Goal: Task Accomplishment & Management: Complete application form

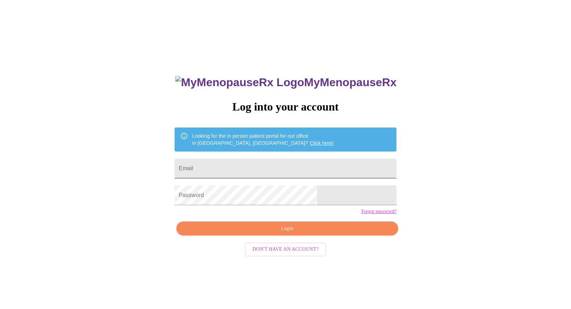
click at [273, 164] on input "Email" at bounding box center [286, 169] width 222 height 20
type input "drjbrose@"
click at [287, 254] on span "Don't have an account?" at bounding box center [286, 249] width 66 height 9
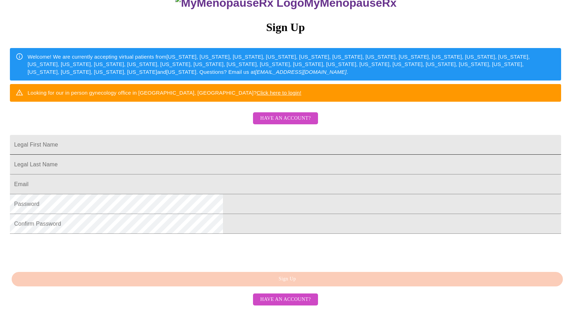
scroll to position [81, 0]
click at [272, 155] on input "Legal First Name" at bounding box center [285, 145] width 551 height 20
type input "Jabriel"
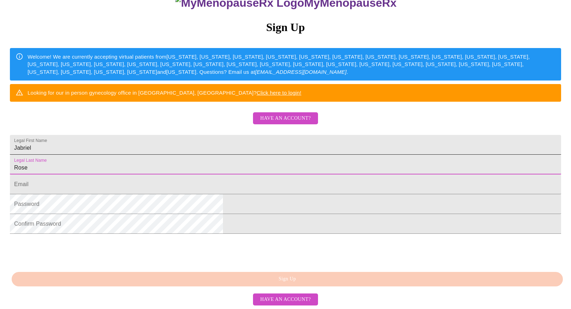
type input "Rose"
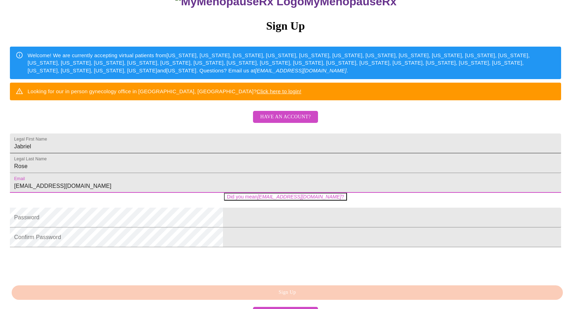
type input "[EMAIL_ADDRESS][DOMAIN_NAME]"
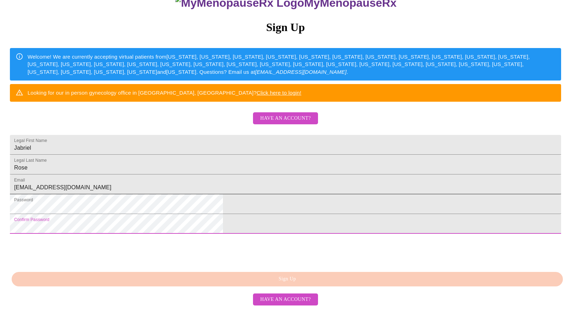
scroll to position [133, 0]
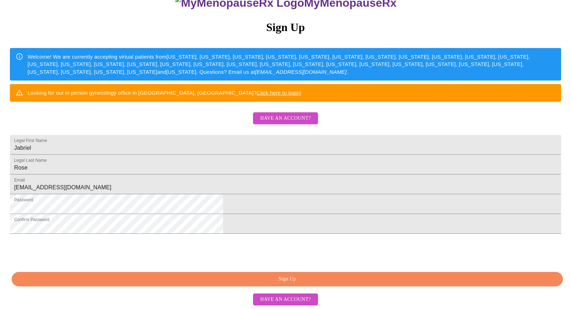
click at [275, 276] on span "Sign Up" at bounding box center [287, 279] width 535 height 9
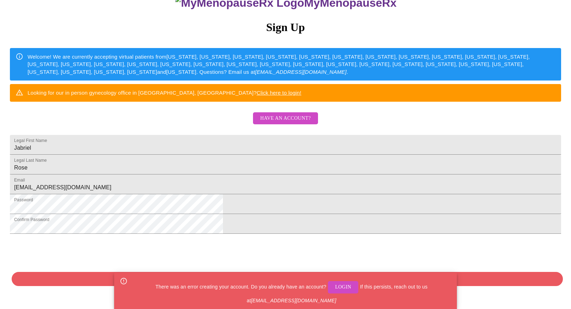
click at [343, 286] on span "Login" at bounding box center [343, 287] width 16 height 9
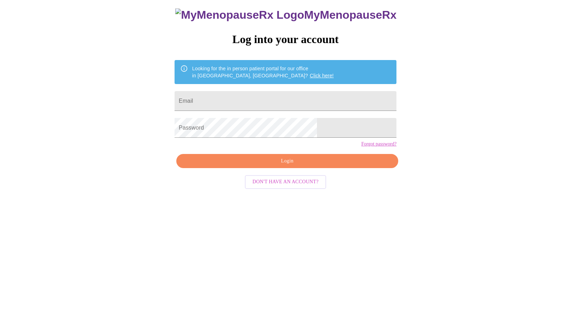
scroll to position [7, 0]
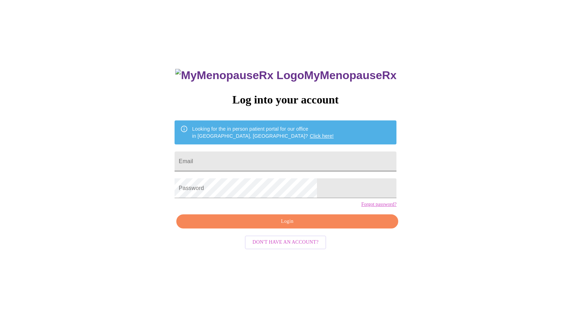
click at [290, 153] on input "Email" at bounding box center [286, 162] width 222 height 20
type input "[EMAIL_ADDRESS][DOMAIN_NAME]"
click at [305, 229] on button "Login" at bounding box center [287, 221] width 222 height 14
click at [121, 175] on div "MyMenopauseRx Log into your account Looking for the in person patient portal fo…" at bounding box center [285, 181] width 565 height 371
click at [268, 226] on span "Login" at bounding box center [287, 221] width 206 height 9
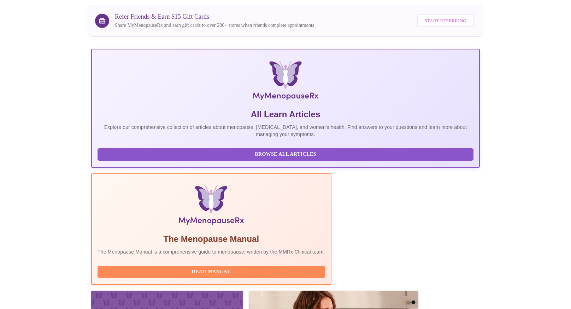
scroll to position [113, 0]
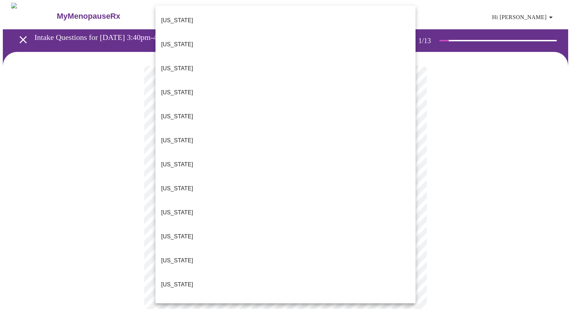
click at [214, 297] on li "[US_STATE]" at bounding box center [285, 309] width 260 height 24
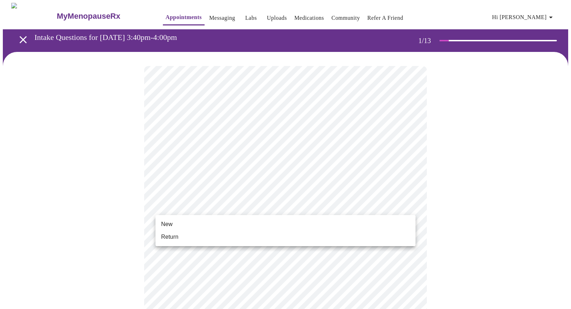
click at [230, 219] on li "New" at bounding box center [285, 224] width 260 height 13
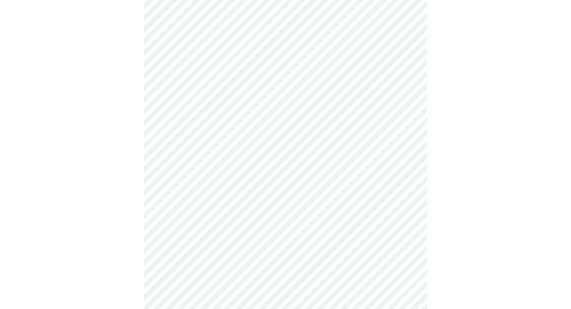
scroll to position [309, 0]
click at [264, 233] on body "MyMenopauseRx Appointments Messaging Labs Uploads Medications Community Refer a…" at bounding box center [285, 11] width 565 height 635
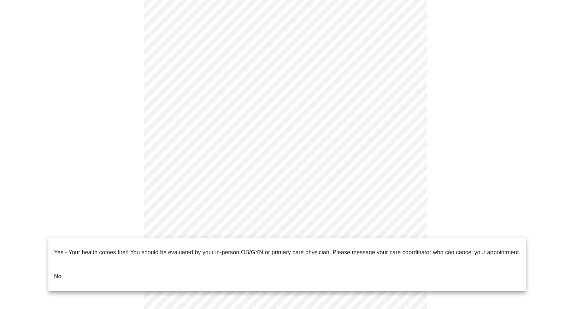
click at [220, 267] on li "No" at bounding box center [287, 277] width 478 height 24
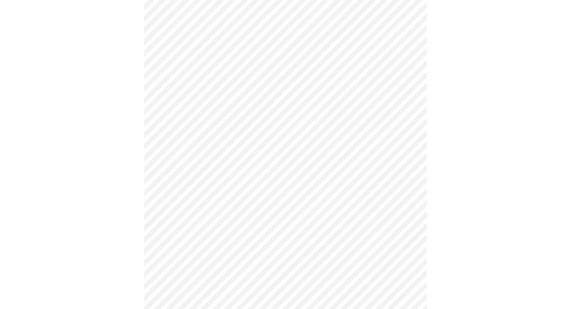
scroll to position [0, 0]
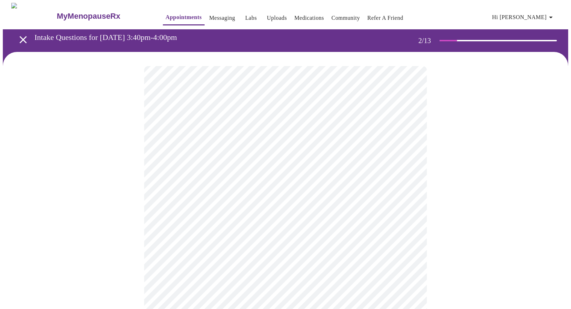
click at [298, 147] on body "MyMenopauseRx Appointments Messaging Labs Uploads Medications Community Refer a…" at bounding box center [285, 215] width 565 height 424
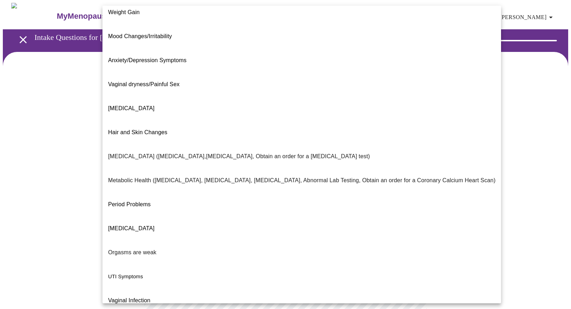
scroll to position [60, 0]
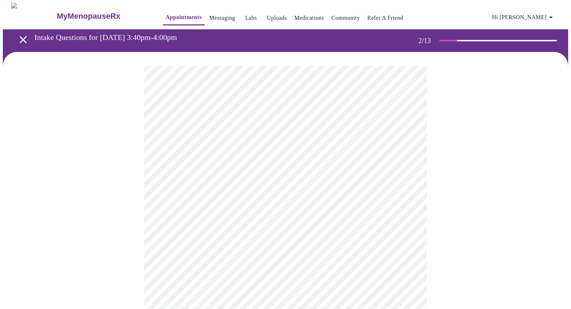
click at [225, 217] on body "MyMenopauseRx Appointments Messaging Labs Uploads Medications Community Refer a…" at bounding box center [285, 213] width 565 height 420
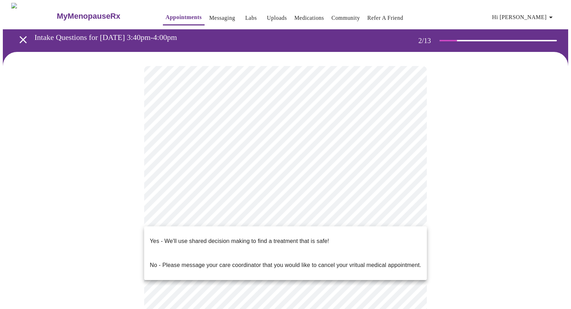
click at [237, 240] on span "Yes - We'll use shared decision making to find a treatment that is safe!" at bounding box center [239, 241] width 179 height 20
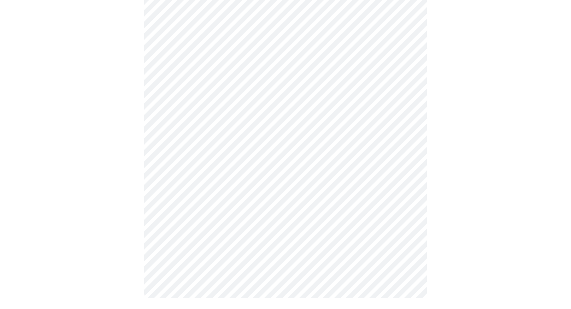
scroll to position [0, 0]
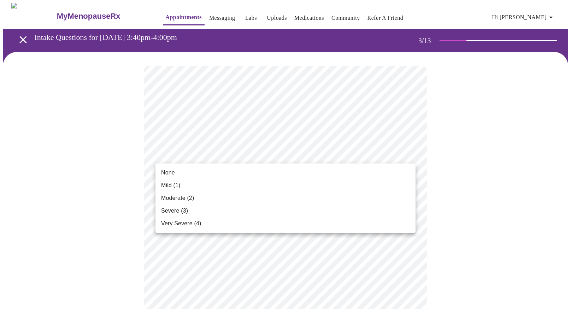
click at [262, 168] on li "None" at bounding box center [285, 172] width 260 height 13
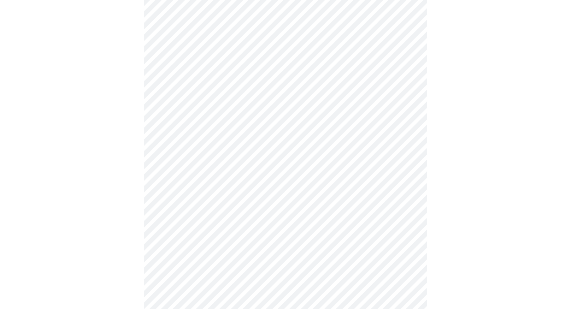
scroll to position [79, 0]
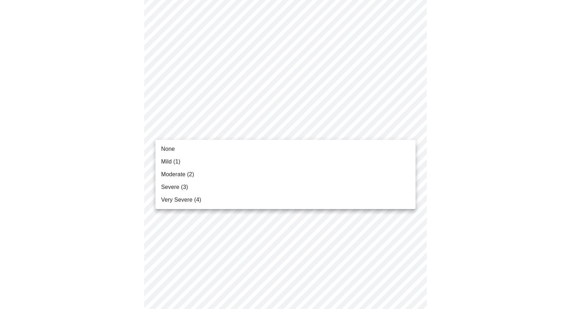
click at [235, 161] on li "Mild (1)" at bounding box center [285, 161] width 260 height 13
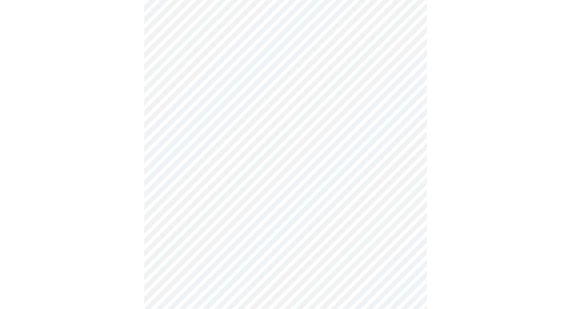
scroll to position [109, 0]
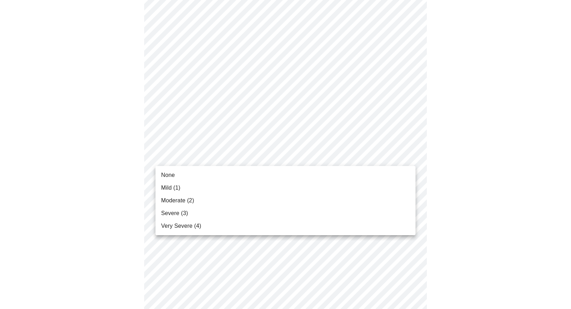
click at [188, 198] on span "Moderate (2)" at bounding box center [177, 200] width 33 height 8
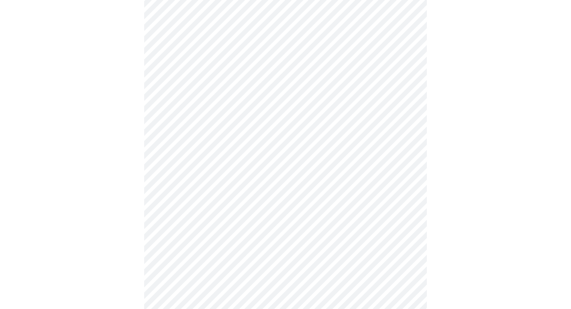
scroll to position [159, 0]
click at [224, 159] on body "MyMenopauseRx Appointments Messaging Labs Uploads Medications Community Refer a…" at bounding box center [285, 299] width 565 height 910
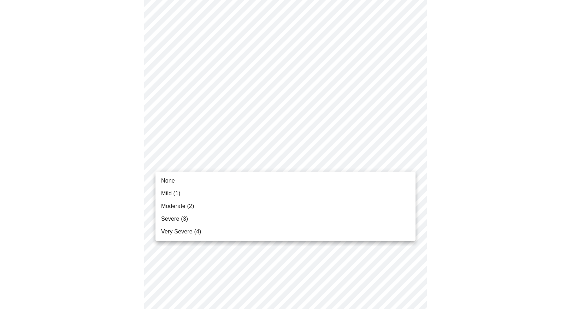
click at [196, 183] on li "None" at bounding box center [285, 181] width 260 height 13
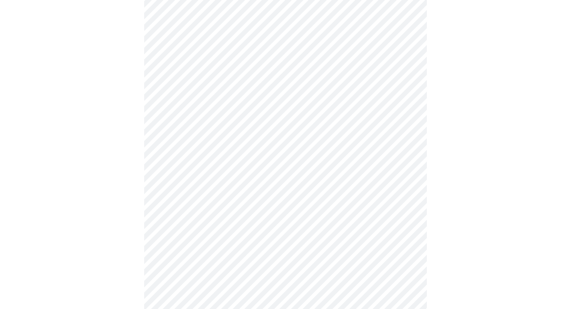
scroll to position [206, 0]
click at [214, 160] on body "MyMenopauseRx Appointments Messaging Labs Uploads Medications Community Refer a…" at bounding box center [285, 247] width 565 height 900
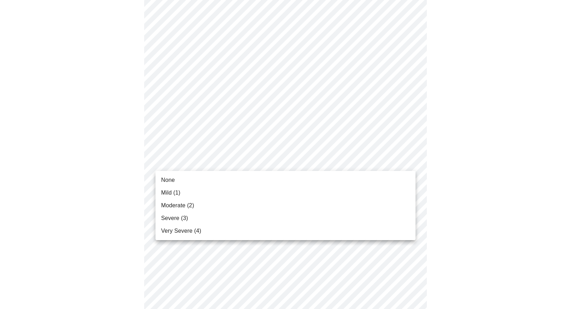
click at [196, 180] on li "None" at bounding box center [285, 180] width 260 height 13
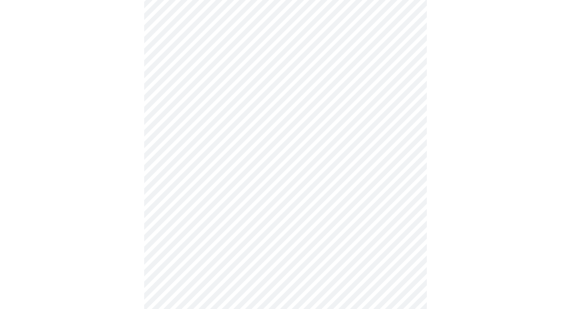
scroll to position [255, 0]
click at [203, 164] on body "MyMenopauseRx Appointments Messaging Labs Uploads Medications Community Refer a…" at bounding box center [285, 193] width 565 height 890
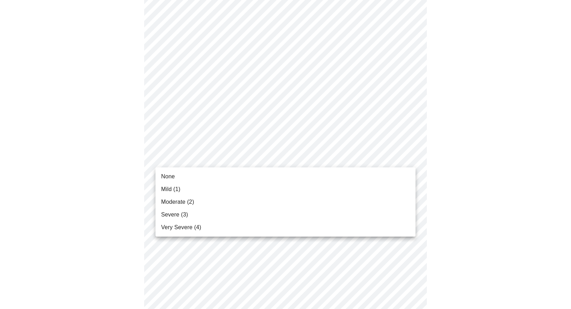
click at [189, 200] on span "Moderate (2)" at bounding box center [177, 202] width 33 height 8
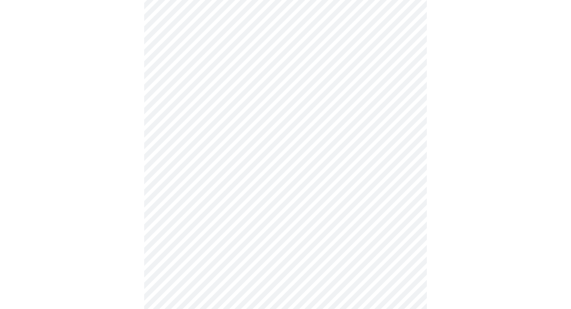
scroll to position [287, 0]
click at [218, 183] on body "MyMenopauseRx Appointments Messaging Labs Uploads Medications Community Refer a…" at bounding box center [285, 156] width 565 height 880
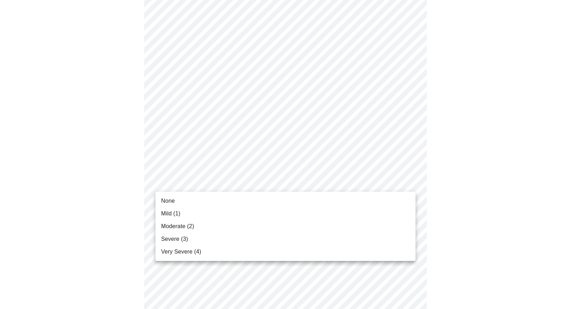
click at [195, 225] on li "Moderate (2)" at bounding box center [285, 226] width 260 height 13
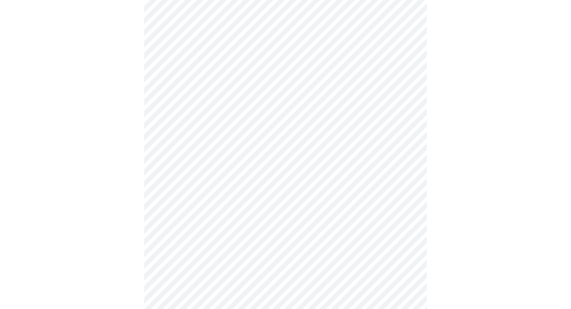
scroll to position [343, 0]
click at [219, 186] on body "MyMenopauseRx Appointments Messaging Labs Uploads Medications Community Refer a…" at bounding box center [285, 94] width 565 height 870
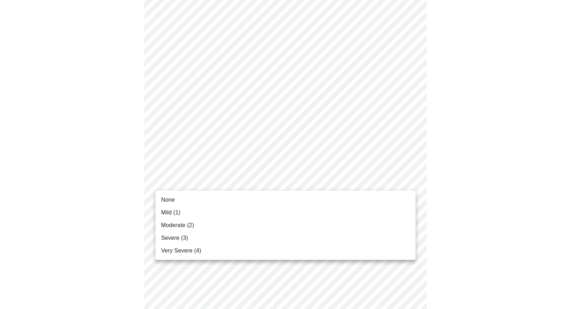
click at [193, 237] on li "Severe (3)" at bounding box center [285, 238] width 260 height 13
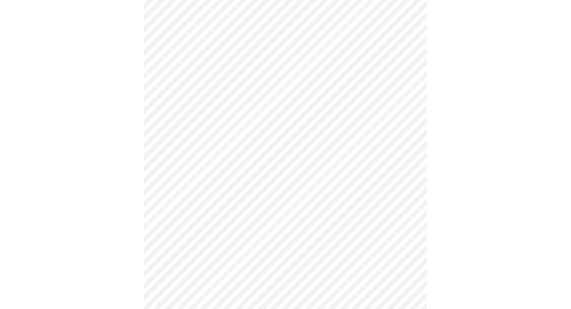
scroll to position [413, 0]
click at [218, 166] on body "MyMenopauseRx Appointments Messaging Labs Uploads Medications Community Refer a…" at bounding box center [285, 20] width 565 height 860
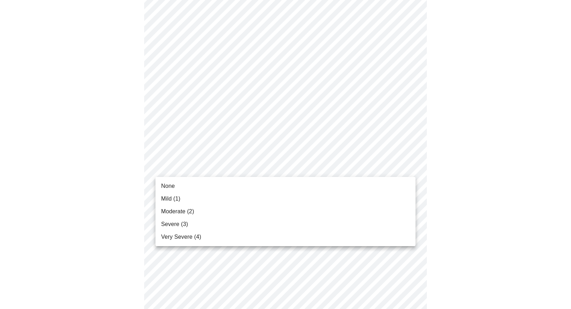
click at [186, 199] on li "Mild (1)" at bounding box center [285, 199] width 260 height 13
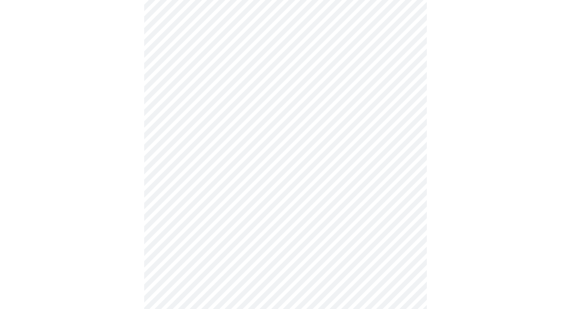
scroll to position [459, 0]
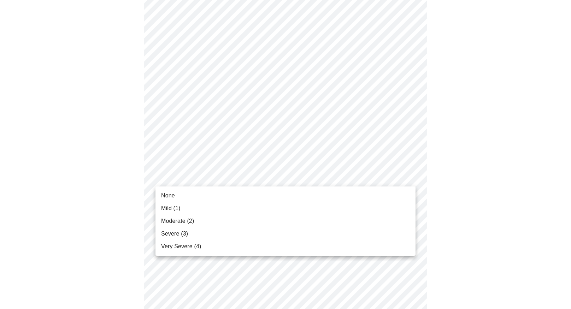
click at [190, 221] on span "Moderate (2)" at bounding box center [177, 221] width 33 height 8
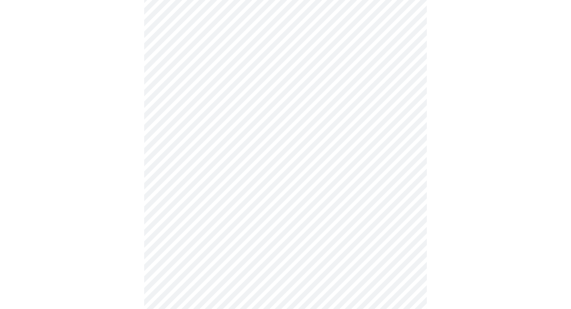
scroll to position [492, 0]
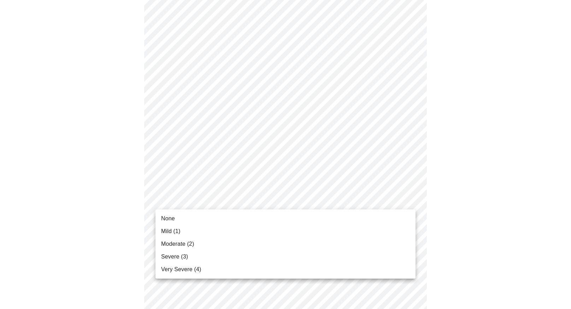
click at [184, 241] on span "Moderate (2)" at bounding box center [177, 244] width 33 height 8
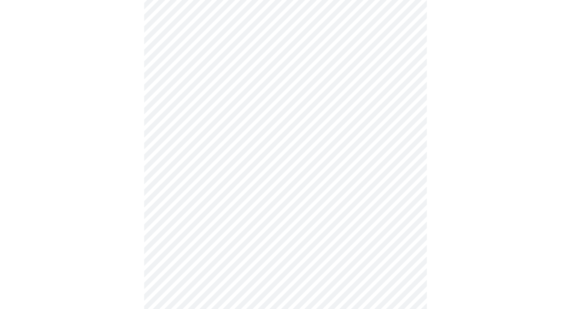
scroll to position [261, 0]
click at [192, 169] on body "MyMenopauseRx Appointments Messaging Labs Uploads Medications Community Refer a…" at bounding box center [285, 90] width 565 height 696
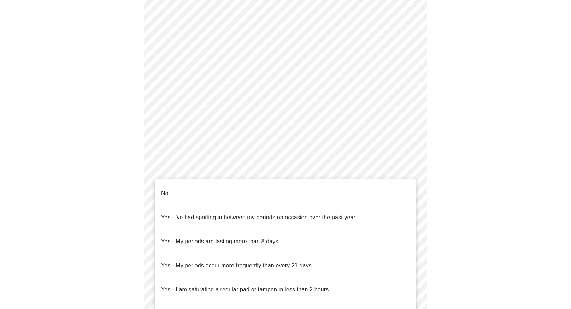
click at [207, 261] on p "Yes - My periods occur more frequently than every 21 days." at bounding box center [237, 265] width 152 height 8
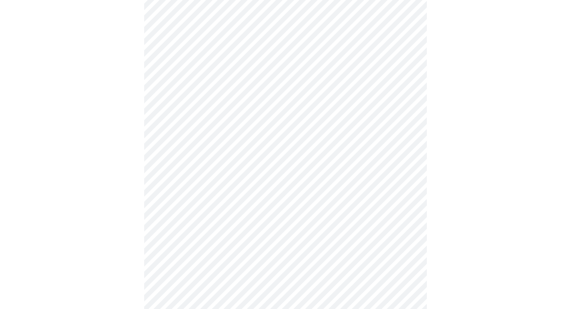
scroll to position [319, 0]
click at [241, 164] on body "MyMenopauseRx Appointments Messaging Labs Uploads Medications Community Refer a…" at bounding box center [285, 30] width 565 height 692
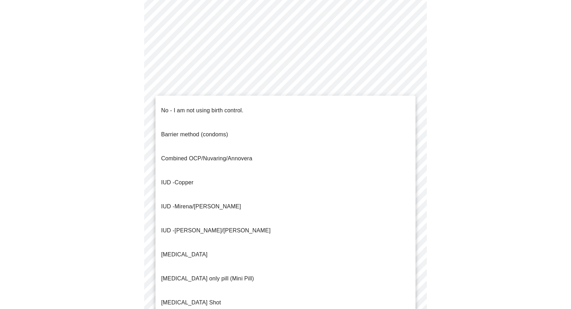
click at [222, 112] on span "No - I am not using birth control." at bounding box center [202, 111] width 82 height 20
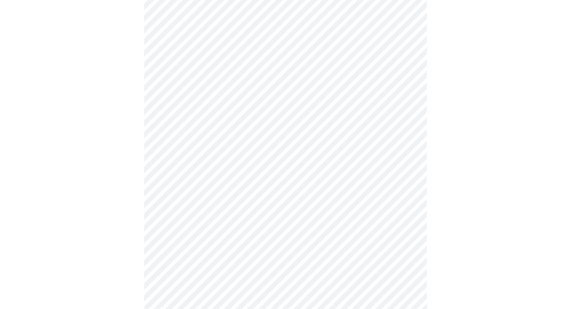
click at [213, 211] on body "MyMenopauseRx Appointments Messaging Labs Uploads Medications Community Refer a…" at bounding box center [285, 28] width 565 height 688
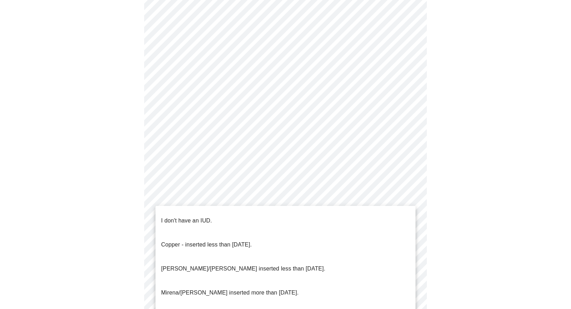
click at [211, 183] on div at bounding box center [285, 154] width 571 height 309
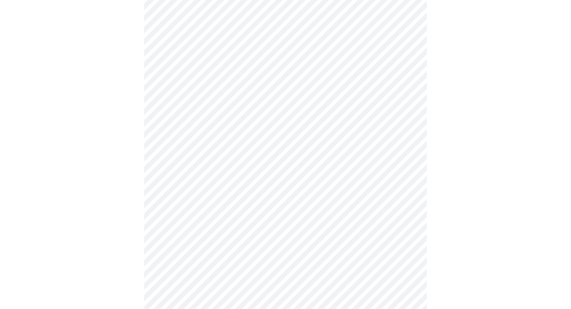
scroll to position [379, 0]
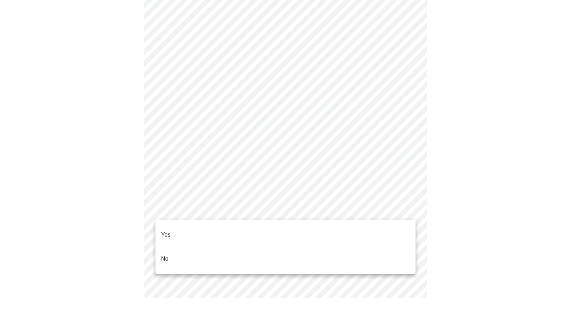
click at [180, 247] on li "No" at bounding box center [285, 259] width 260 height 24
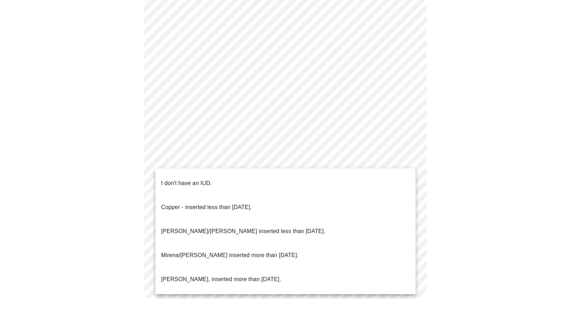
click at [229, 177] on li "I don't have an IUD." at bounding box center [285, 183] width 260 height 24
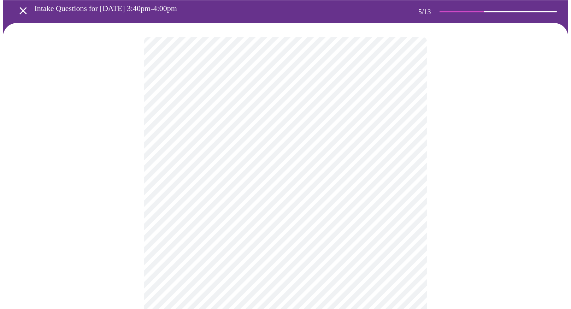
scroll to position [28, 0]
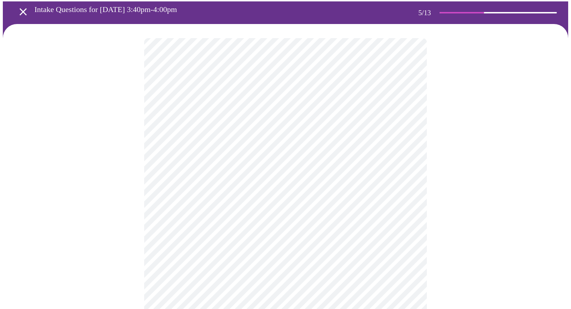
click at [178, 154] on body "MyMenopauseRx Appointments Messaging Labs Uploads Medications Community Refer a…" at bounding box center [285, 261] width 565 height 572
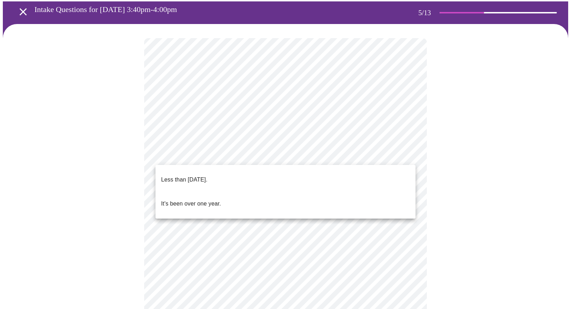
click at [183, 178] on p "Less than [DATE]." at bounding box center [184, 180] width 46 height 8
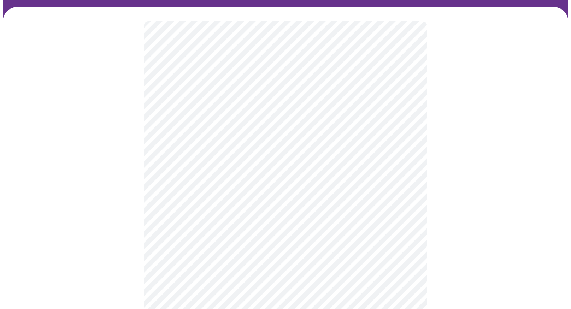
scroll to position [45, 0]
click at [207, 198] on body "MyMenopauseRx Appointments Messaging Labs Uploads Medications Community Refer a…" at bounding box center [285, 242] width 565 height 568
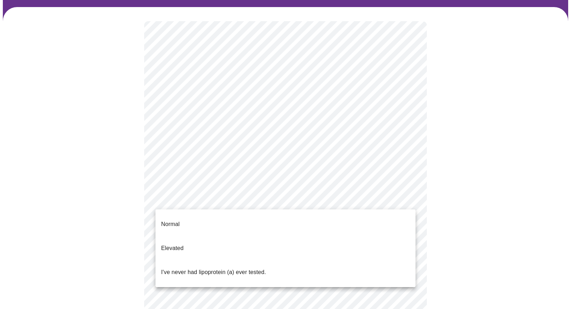
click at [208, 268] on p "I've never had lipoprotein (a) ever tested." at bounding box center [213, 272] width 105 height 8
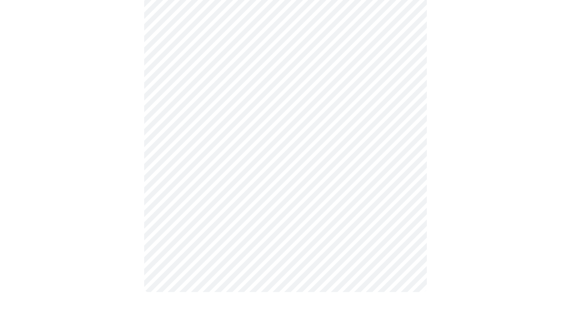
scroll to position [0, 0]
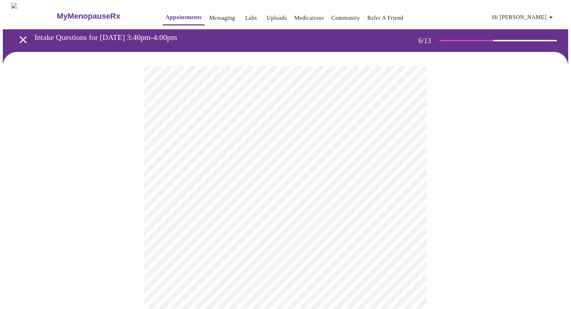
click at [228, 206] on body "MyMenopauseRx Appointments Messaging Labs Uploads Medications Community Refer a…" at bounding box center [285, 191] width 565 height 377
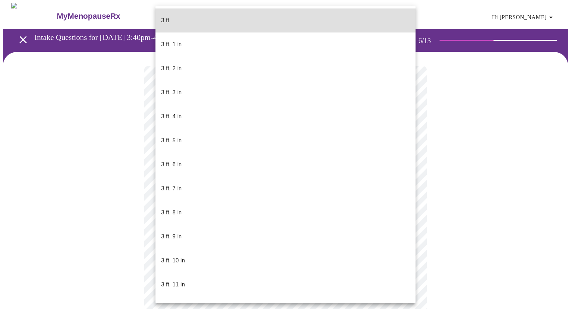
scroll to position [304, 0]
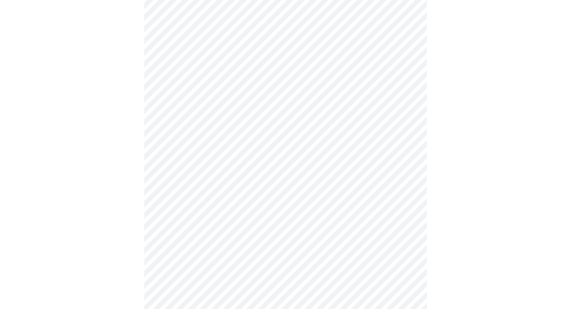
scroll to position [1800, 0]
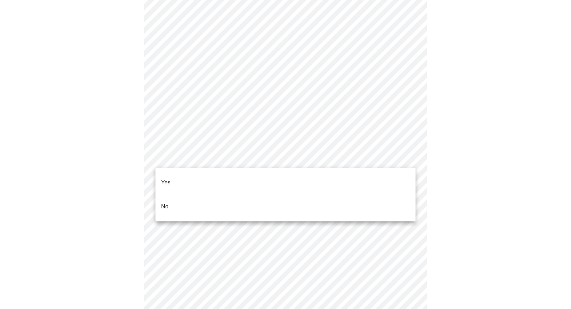
click at [218, 181] on li "Yes" at bounding box center [285, 183] width 260 height 24
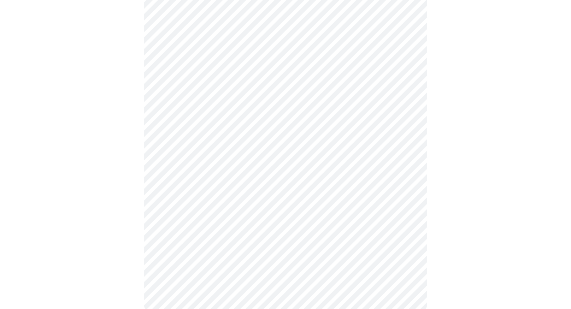
scroll to position [367, 0]
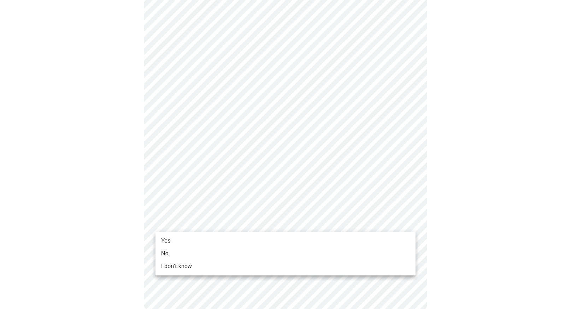
click at [196, 237] on li "Yes" at bounding box center [285, 241] width 260 height 13
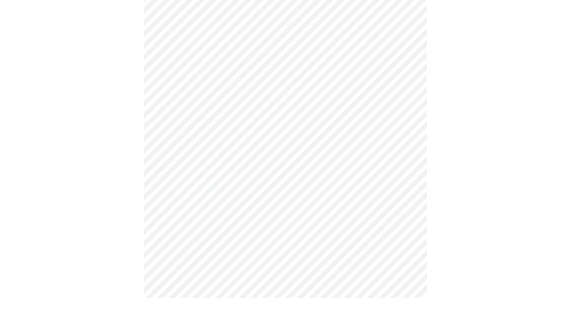
scroll to position [0, 0]
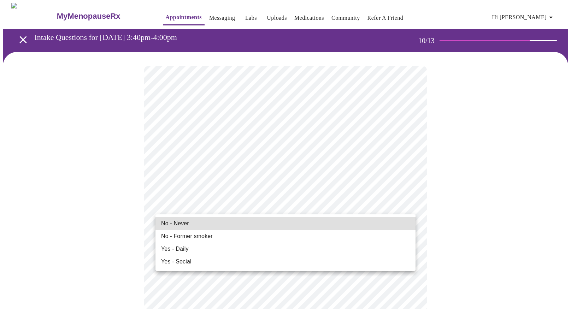
click at [233, 221] on li "No - Never" at bounding box center [285, 223] width 260 height 13
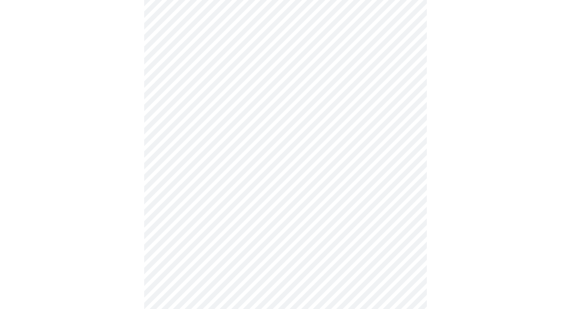
scroll to position [545, 0]
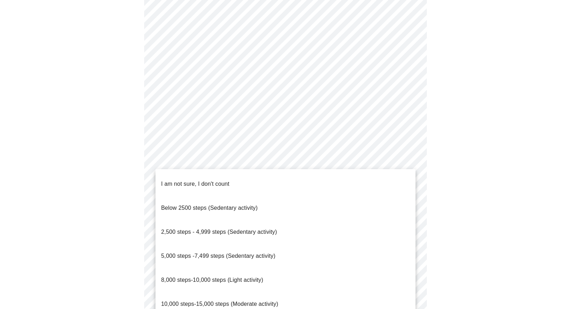
click at [231, 220] on li "2,500 steps - 4,999 steps (Sedentary activity)" at bounding box center [285, 232] width 260 height 24
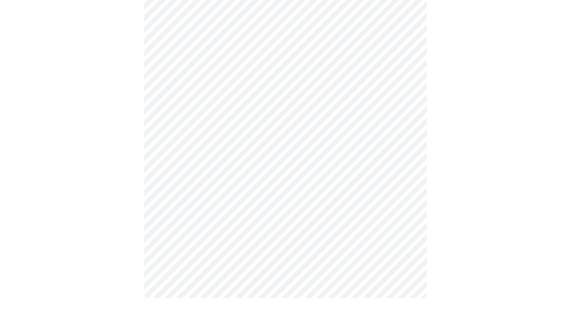
scroll to position [610, 0]
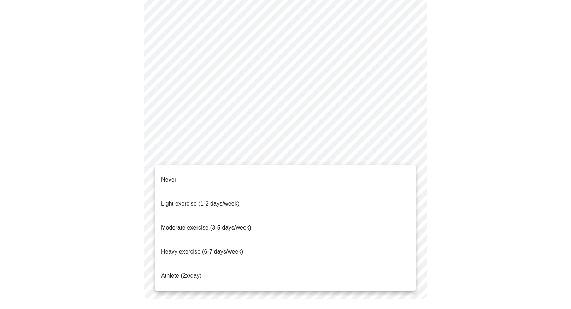
click at [215, 201] on span "Light exercise (1-2 days/week)" at bounding box center [200, 204] width 78 height 6
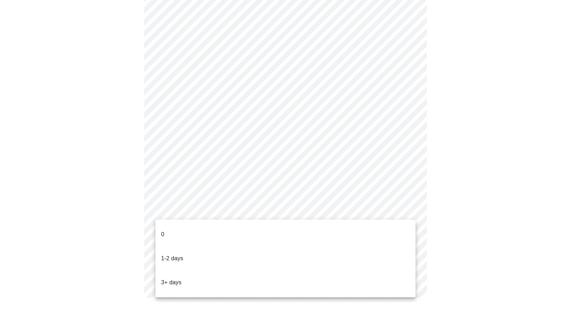
click at [180, 233] on li "0" at bounding box center [285, 235] width 260 height 24
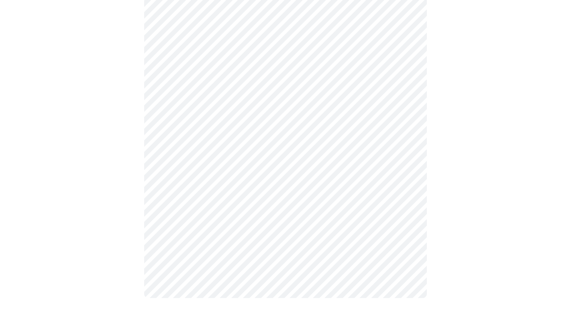
scroll to position [0, 0]
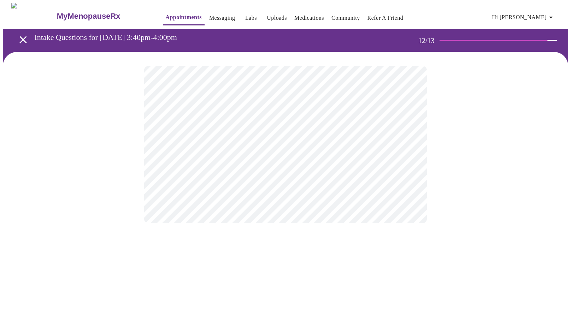
click at [316, 145] on body "MyMenopauseRx Appointments Messaging Labs Uploads Medications Community Refer a…" at bounding box center [285, 120] width 565 height 235
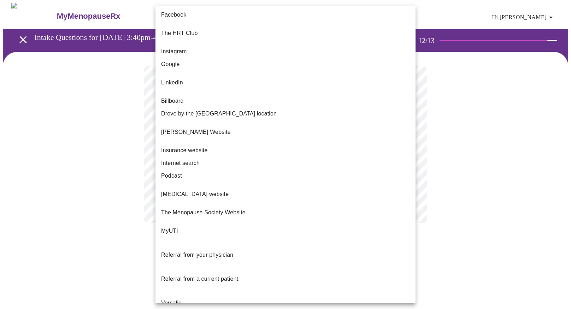
click at [315, 157] on li "Internet search" at bounding box center [285, 163] width 260 height 13
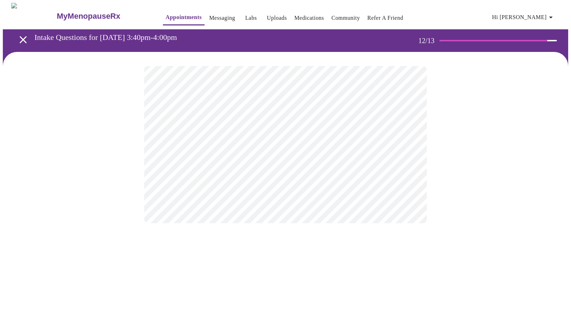
click at [303, 150] on body "MyMenopauseRx Appointments Messaging Labs Uploads Medications Community Refer a…" at bounding box center [285, 120] width 565 height 235
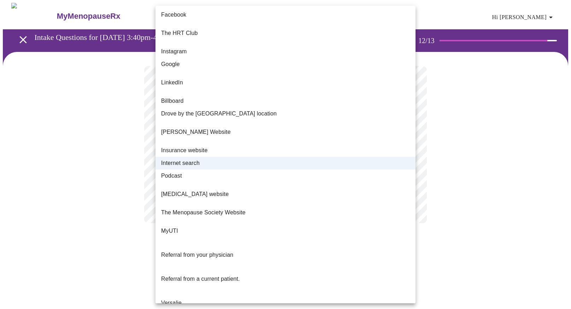
click at [252, 16] on li "Facebook" at bounding box center [285, 14] width 260 height 13
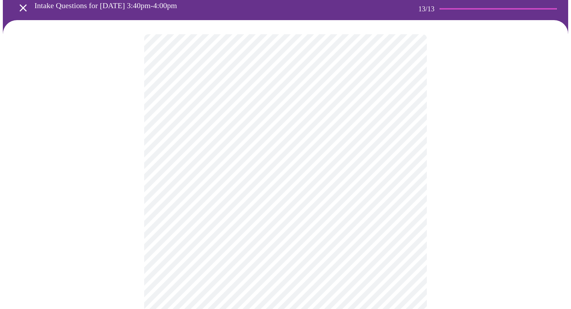
scroll to position [32, 0]
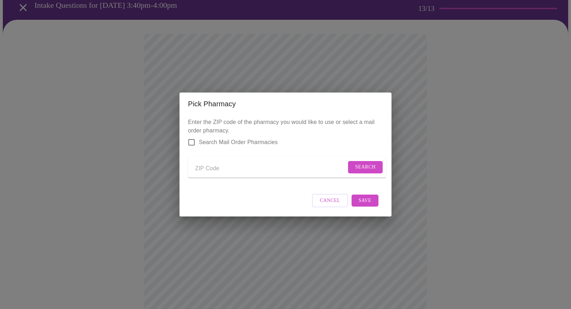
click at [203, 168] on input "Send a message to your care team" at bounding box center [270, 168] width 151 height 11
type input "amazon"
click at [194, 138] on input "Search Mail Order Pharmacies" at bounding box center [191, 142] width 15 height 15
checkbox input "true"
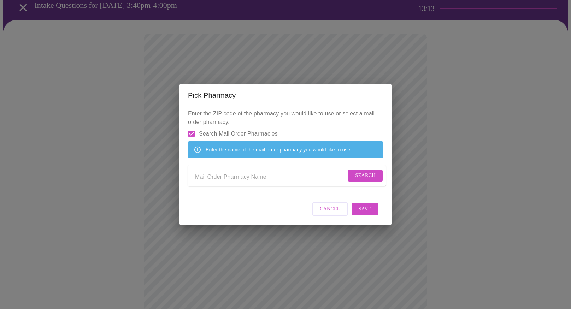
click at [264, 183] on input "Send a message to your care team" at bounding box center [270, 176] width 151 height 11
type input "amazon"
click at [375, 174] on button "Search" at bounding box center [365, 176] width 35 height 12
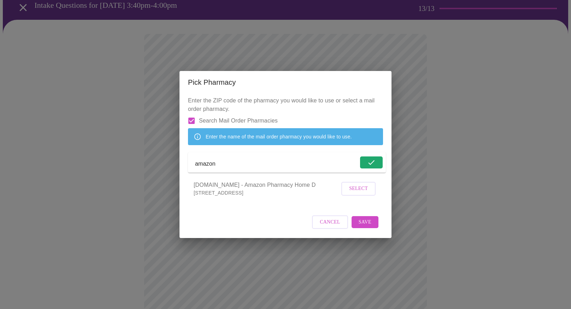
click at [368, 193] on span "Select" at bounding box center [358, 188] width 19 height 9
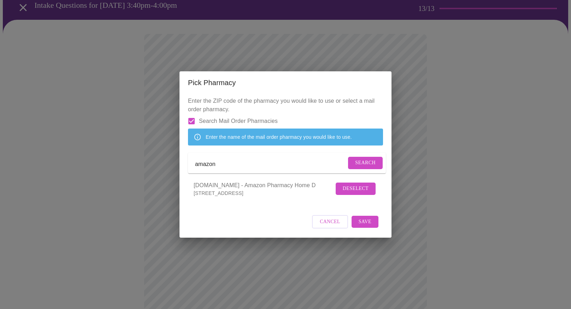
click at [371, 227] on span "Save" at bounding box center [365, 222] width 13 height 9
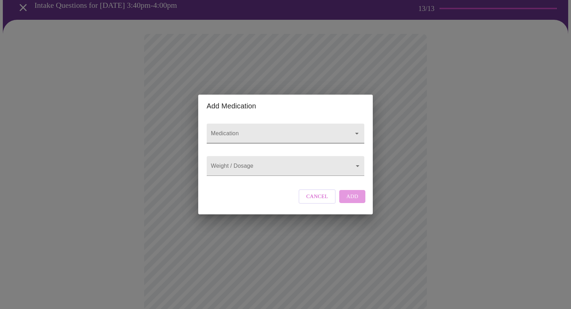
click at [295, 130] on input "Medication" at bounding box center [276, 136] width 132 height 13
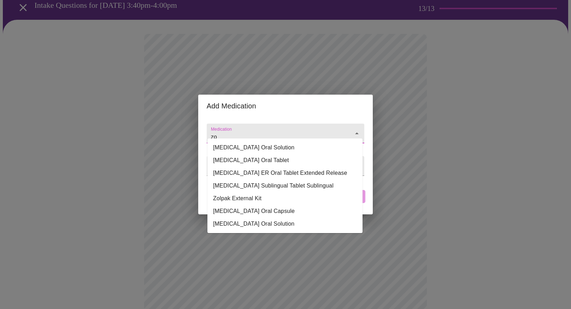
type input "z"
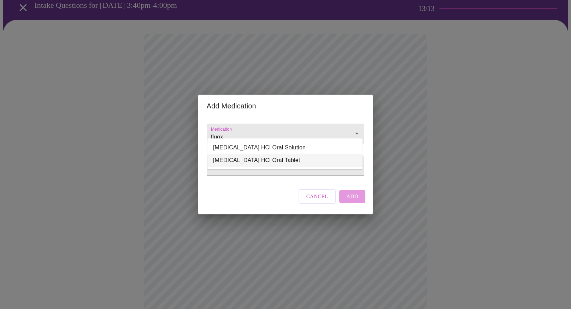
click at [286, 160] on li "[MEDICAL_DATA] HCl Oral Tablet" at bounding box center [284, 160] width 155 height 13
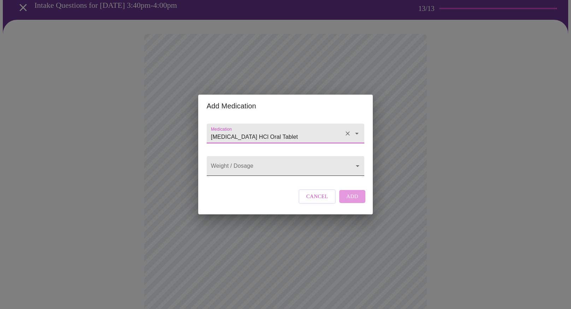
type input "[MEDICAL_DATA] HCl Oral Tablet"
click at [267, 167] on body "MyMenopauseRx Appointments Messaging Labs Uploads Medications Community Refer a…" at bounding box center [285, 236] width 565 height 530
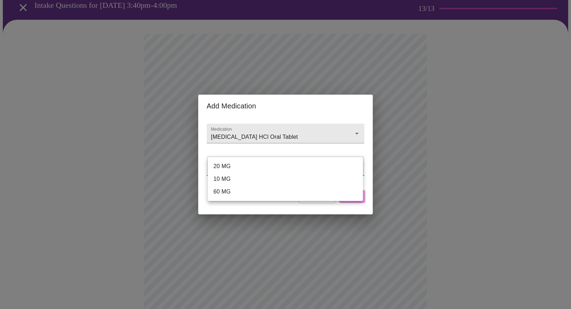
click at [257, 163] on li "20 MG" at bounding box center [285, 166] width 155 height 13
type input "20 MG"
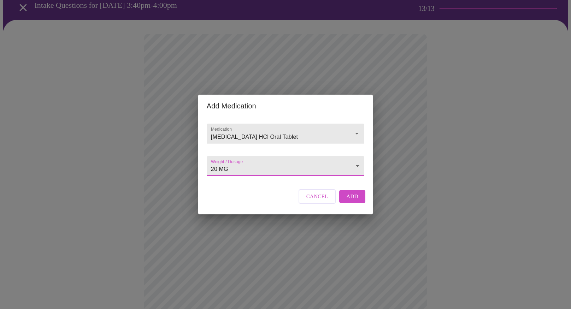
click at [353, 201] on span "Add" at bounding box center [352, 196] width 12 height 9
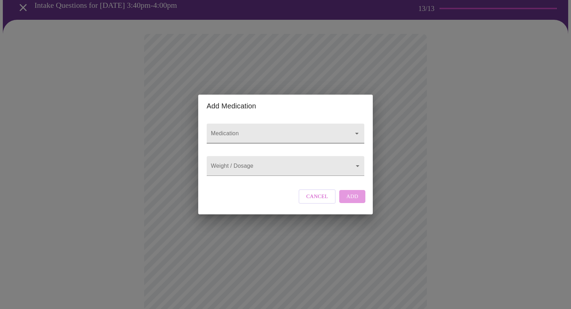
click at [274, 124] on div at bounding box center [286, 134] width 158 height 20
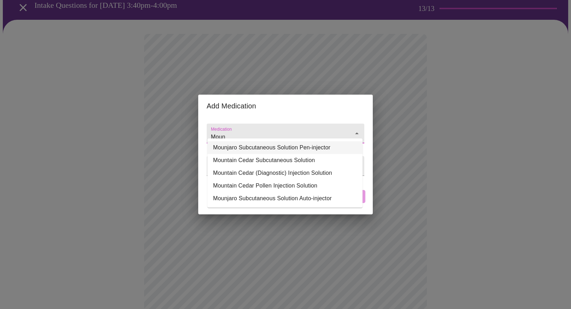
click at [297, 149] on li "Mounjaro Subcutaneous Solution Pen-injector" at bounding box center [284, 147] width 155 height 13
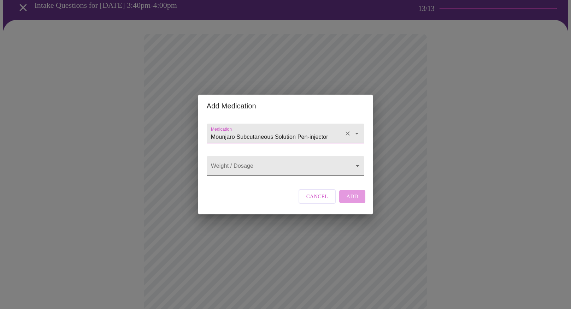
type input "Mounjaro Subcutaneous Solution Pen-injector"
click at [278, 164] on body "MyMenopauseRx Appointments Messaging Labs Uploads Medications Community Refer a…" at bounding box center [285, 244] width 565 height 546
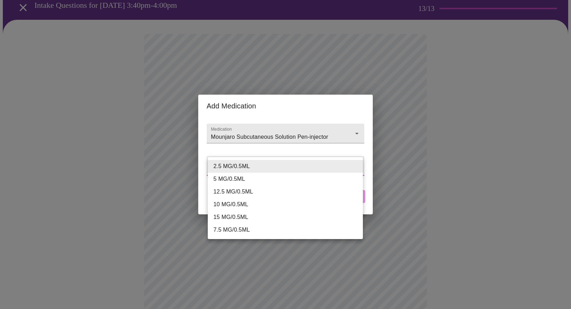
click at [251, 187] on li "12.5 MG/0.5ML" at bounding box center [285, 192] width 155 height 13
type input "12.5 MG/0.5ML"
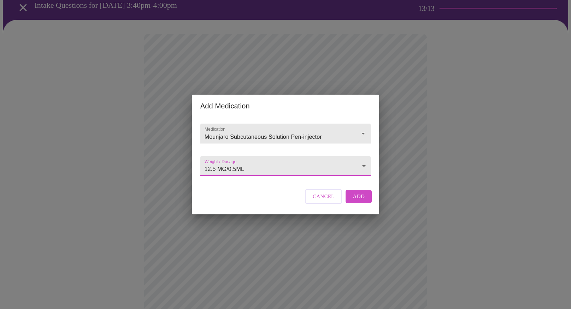
click at [360, 201] on span "Add" at bounding box center [359, 196] width 12 height 9
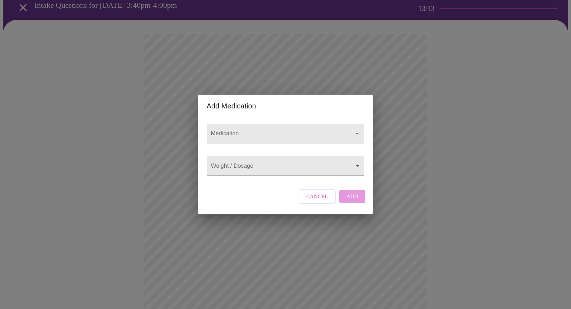
click at [245, 130] on input "Medication" at bounding box center [276, 136] width 132 height 13
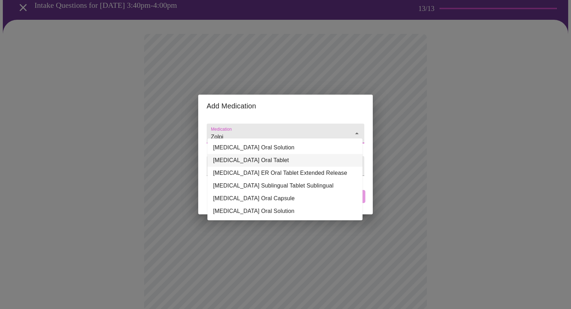
click at [237, 156] on li "[MEDICAL_DATA] Oral Tablet" at bounding box center [284, 160] width 155 height 13
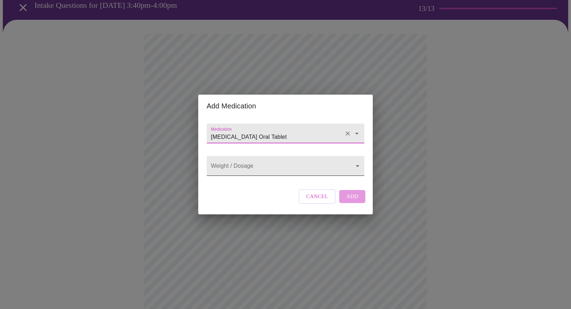
type input "[MEDICAL_DATA] Oral Tablet"
click at [240, 171] on body "MyMenopauseRx Appointments Messaging Labs Uploads Medications Community Refer a…" at bounding box center [285, 257] width 565 height 572
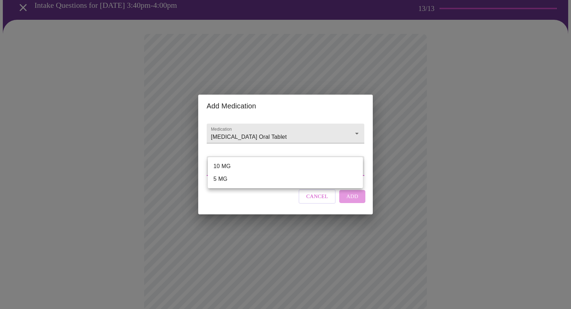
click at [239, 166] on li "10 MG" at bounding box center [285, 166] width 155 height 13
type input "10 MG"
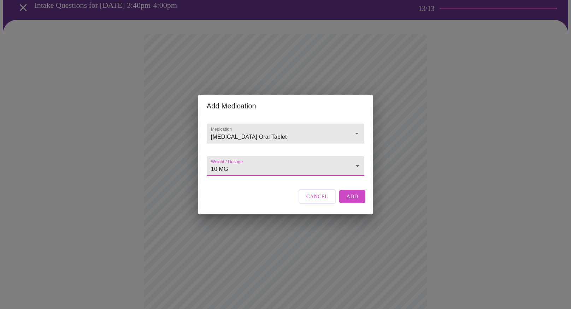
click at [351, 201] on span "Add" at bounding box center [352, 196] width 12 height 9
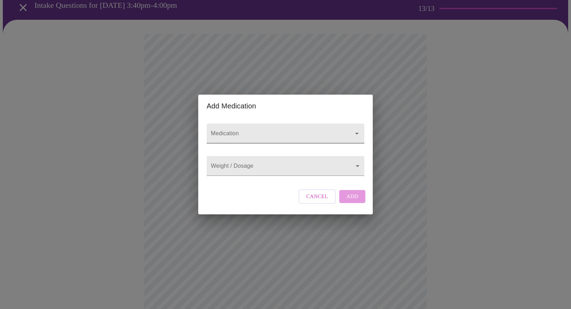
click at [265, 130] on input "Medication" at bounding box center [276, 136] width 132 height 13
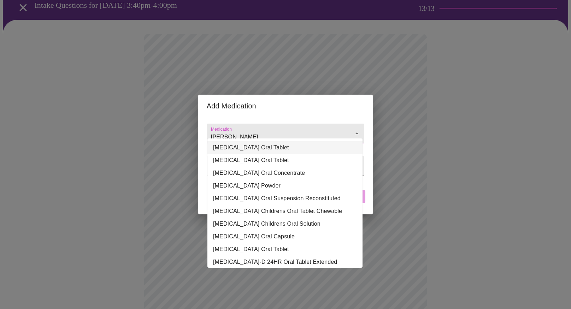
click at [264, 147] on li "[MEDICAL_DATA] Oral Tablet" at bounding box center [284, 147] width 155 height 13
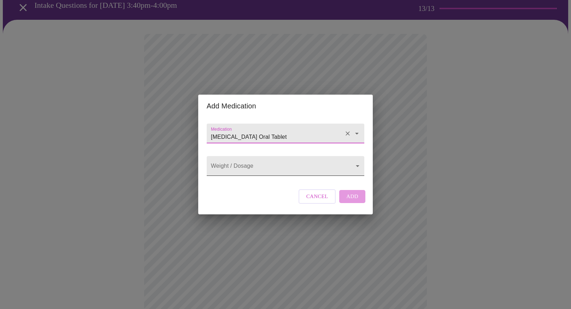
type input "[MEDICAL_DATA] Oral Tablet"
click at [259, 167] on body "MyMenopauseRx Appointments Messaging Labs Uploads Medications Community Refer a…" at bounding box center [285, 270] width 565 height 598
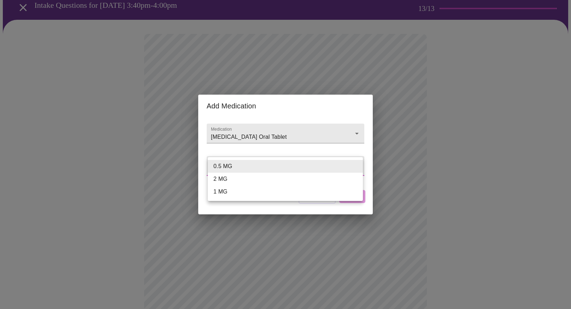
click at [235, 194] on li "1 MG" at bounding box center [285, 192] width 155 height 13
type input "1 MG"
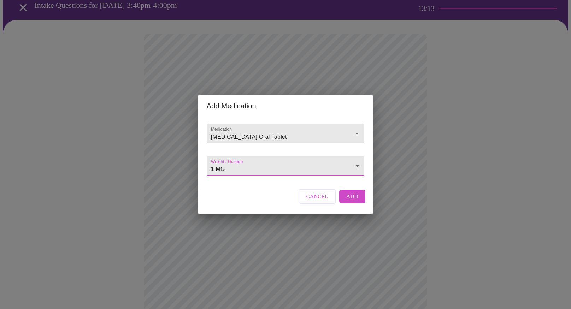
click at [353, 201] on span "Add" at bounding box center [352, 196] width 12 height 9
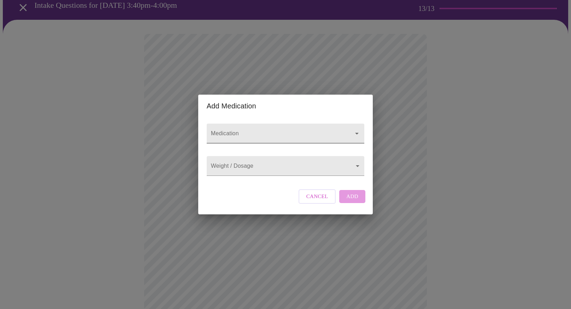
click at [295, 130] on input "Medication" at bounding box center [276, 136] width 132 height 13
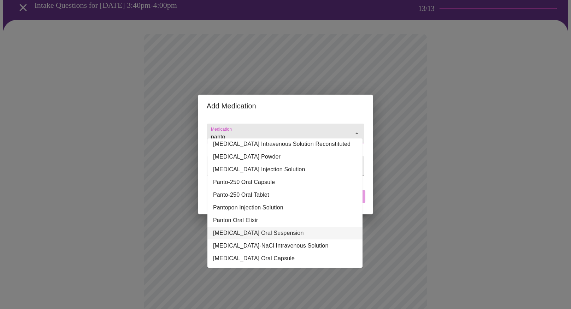
scroll to position [0, 0]
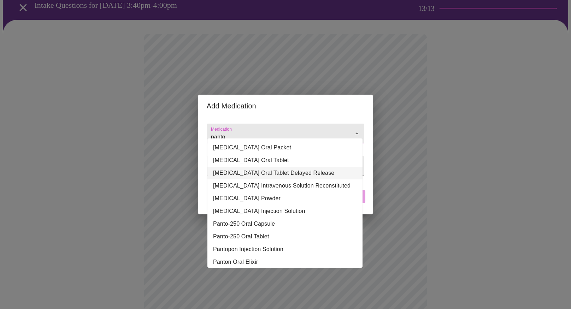
click at [319, 172] on li "[MEDICAL_DATA] Oral Tablet Delayed Release" at bounding box center [284, 173] width 155 height 13
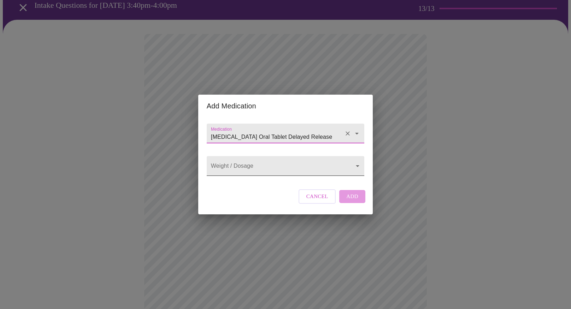
type input "[MEDICAL_DATA] Oral Tablet Delayed Release"
click at [323, 171] on body "MyMenopauseRx Appointments Messaging Labs Uploads Medications Community Refer a…" at bounding box center [285, 283] width 565 height 624
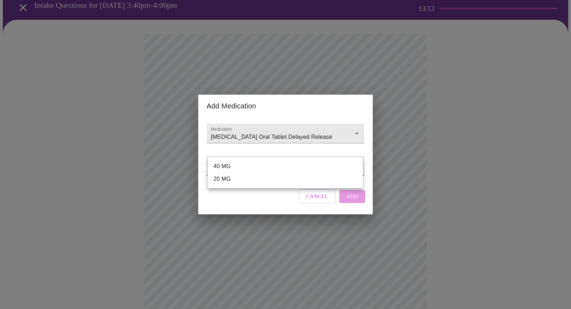
click at [289, 164] on li "40 MG" at bounding box center [285, 166] width 155 height 13
type input "40 MG"
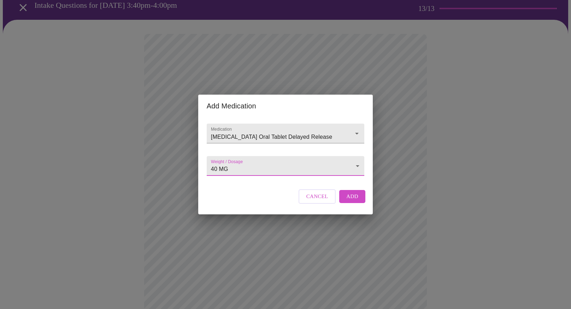
click at [352, 199] on span "Add" at bounding box center [352, 196] width 12 height 9
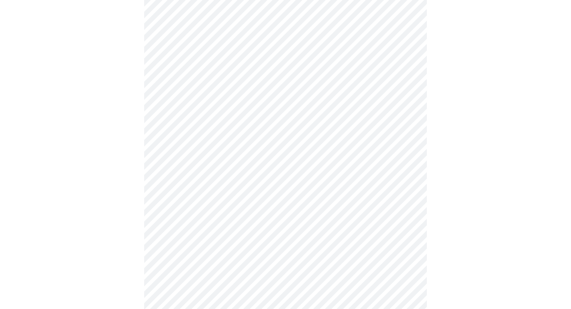
scroll to position [325, 0]
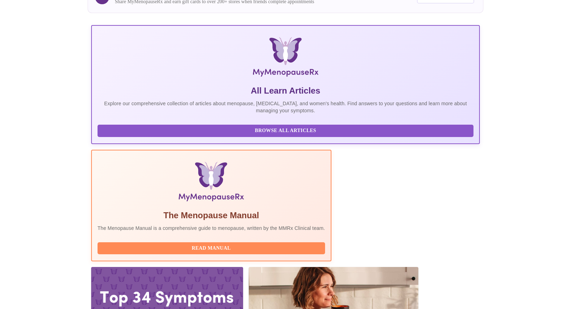
scroll to position [112, 0]
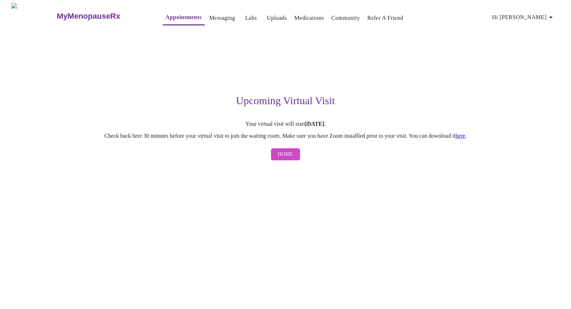
click at [287, 159] on span "Home" at bounding box center [285, 154] width 15 height 9
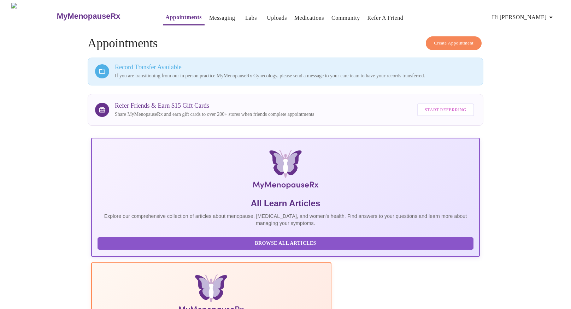
click at [548, 16] on span "Hi [PERSON_NAME]" at bounding box center [523, 17] width 63 height 10
click at [547, 17] on li "Settings" at bounding box center [541, 14] width 33 height 13
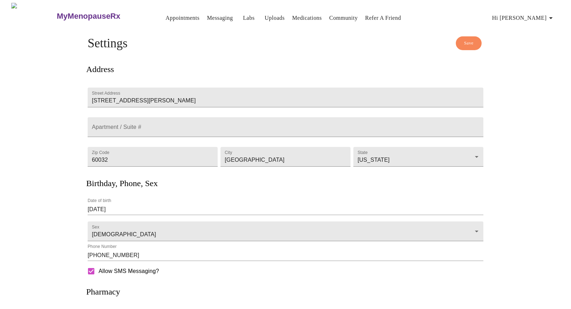
click at [539, 19] on span "Hi [PERSON_NAME]" at bounding box center [523, 18] width 63 height 10
click at [544, 29] on li "Billing" at bounding box center [541, 27] width 33 height 13
